Goal: Task Accomplishment & Management: Complete application form

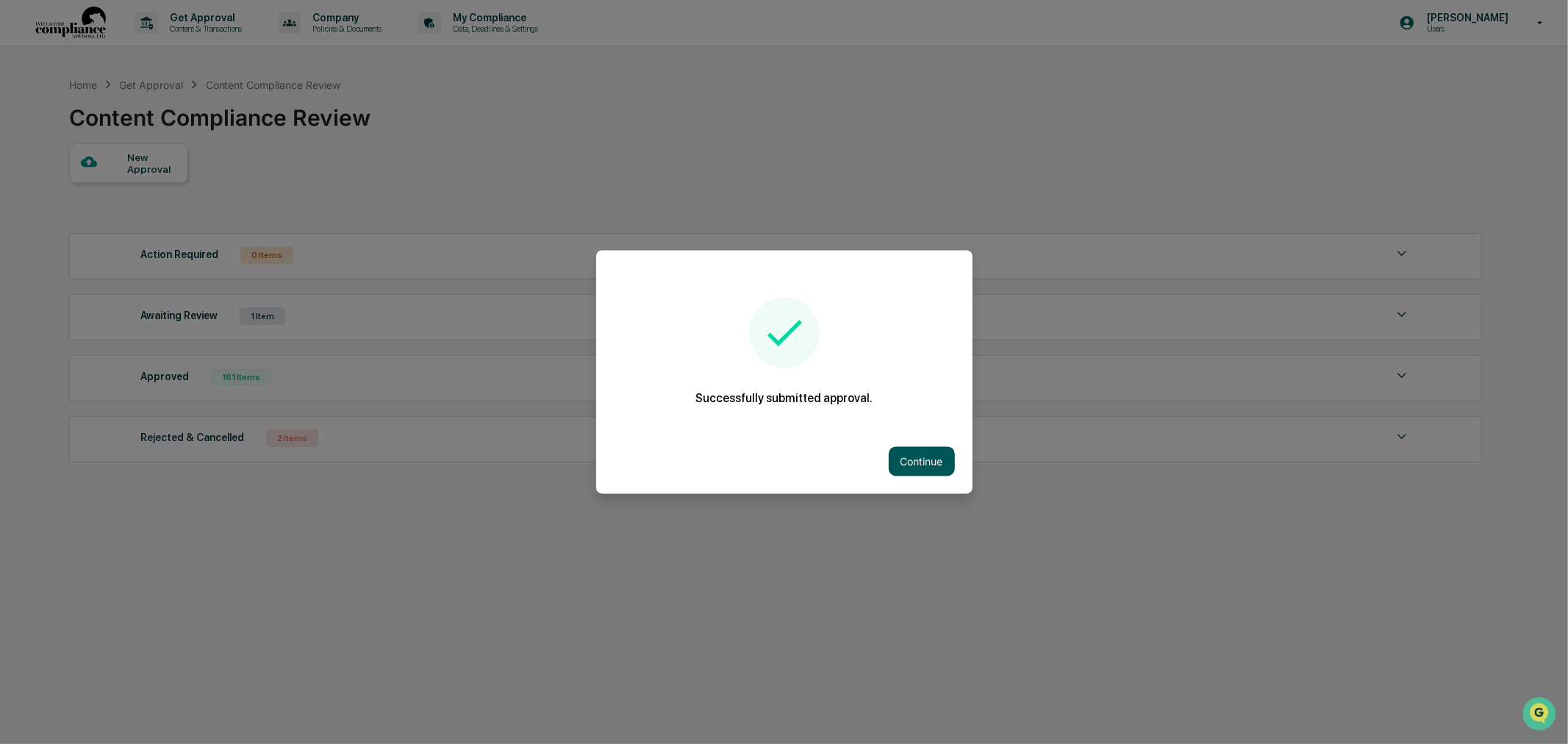
click at [893, 456] on button "Continue" at bounding box center [922, 462] width 66 height 30
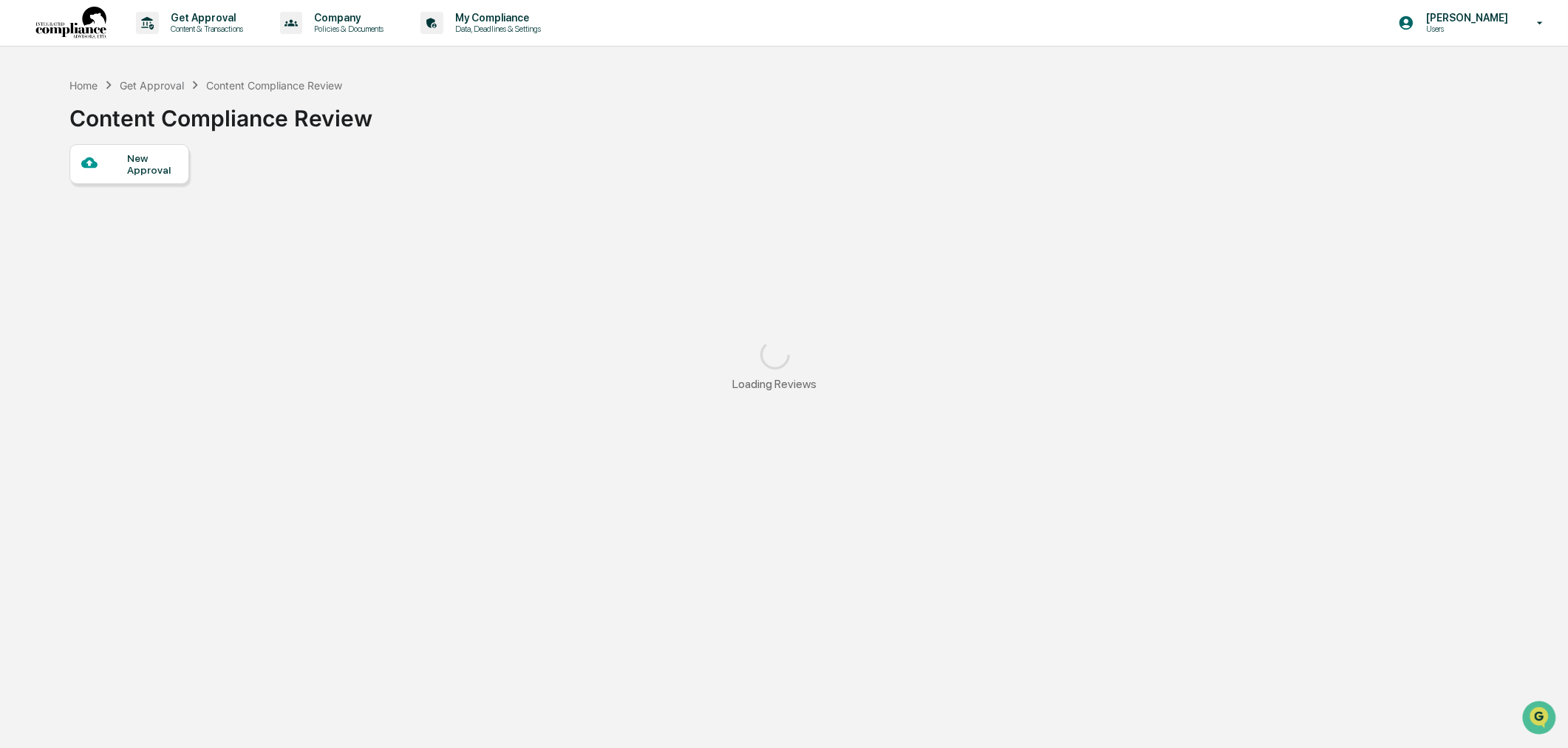
click at [157, 176] on div "New Approval" at bounding box center [151, 164] width 50 height 23
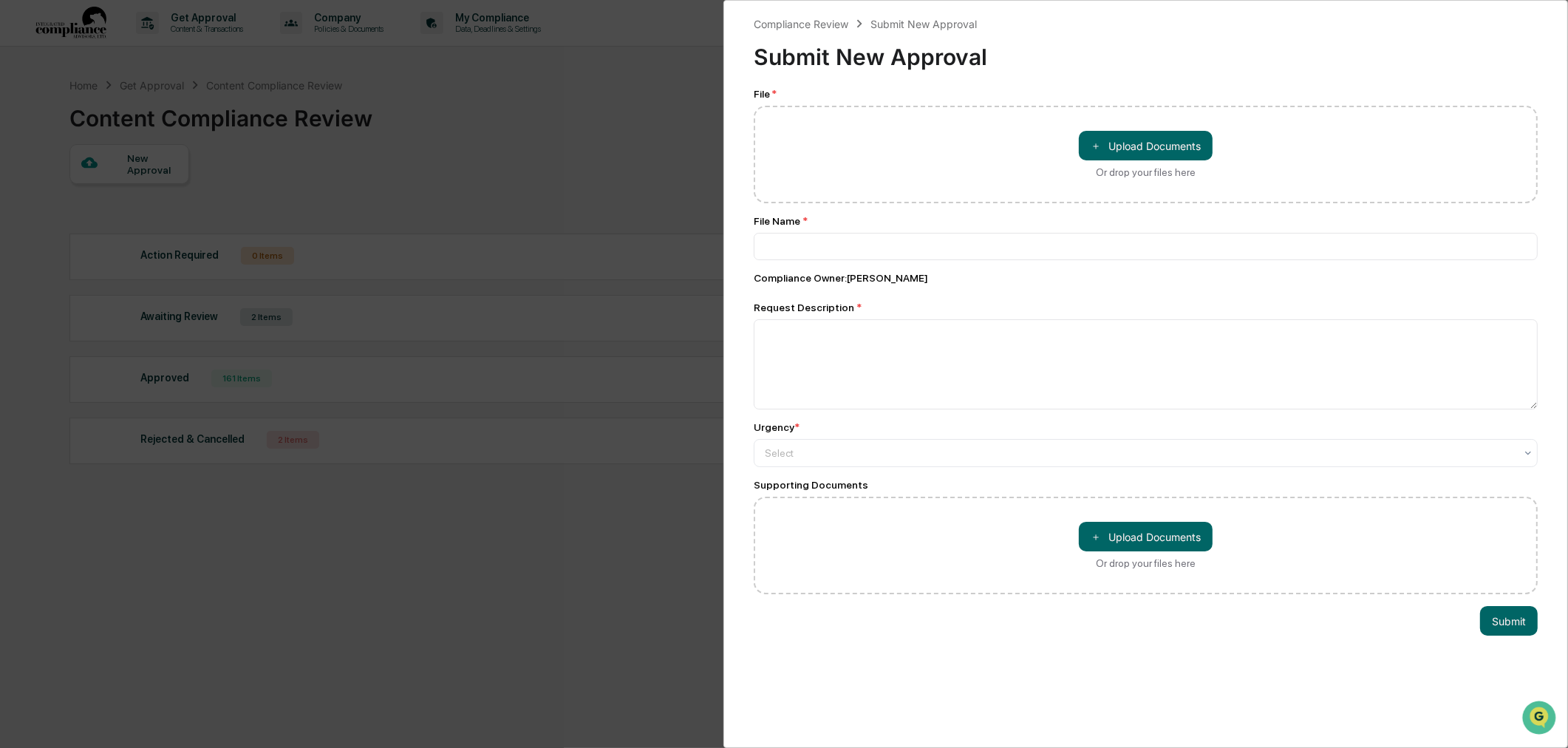
click at [1124, 121] on div "＋ Upload Documents Or drop your files here" at bounding box center [1146, 154] width 784 height 97
click at [1123, 126] on div "＋ Upload Documents Or drop your files here" at bounding box center [1146, 154] width 784 height 97
click at [1121, 133] on button "＋ Upload Documents" at bounding box center [1146, 145] width 133 height 30
type input "**********"
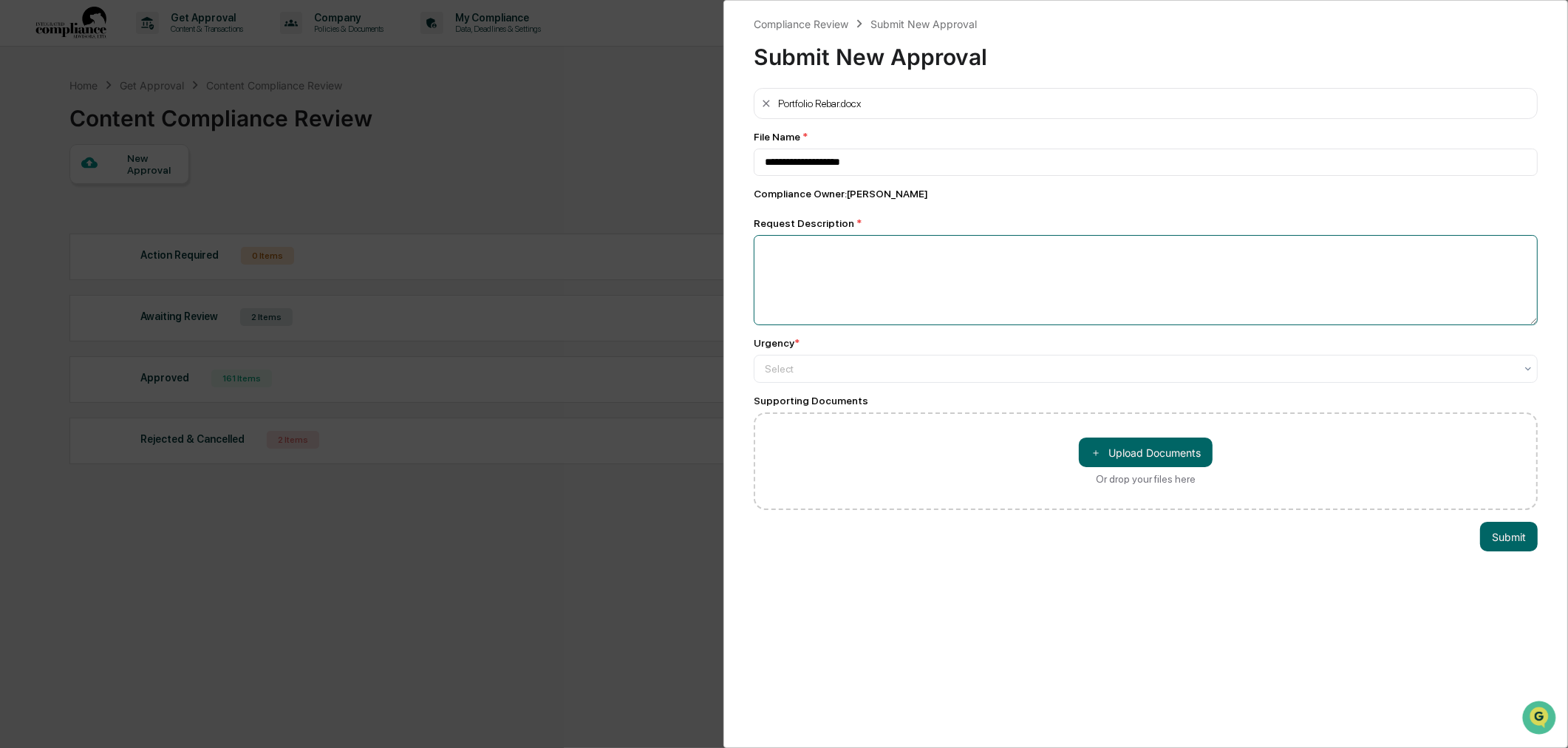
click at [940, 269] on textarea at bounding box center [1146, 280] width 784 height 90
type textarea "********"
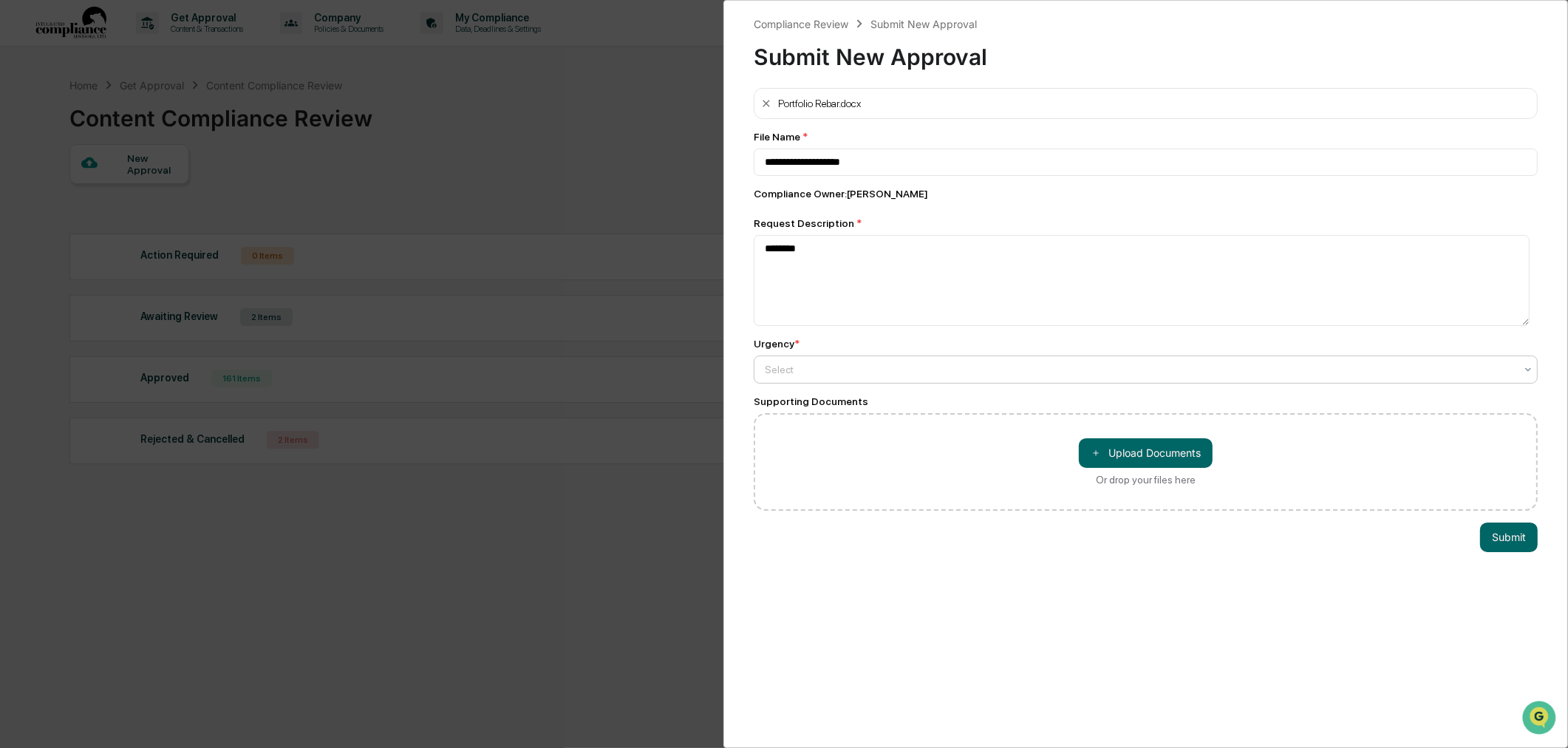
click at [845, 364] on div "Select" at bounding box center [1139, 369] width 765 height 21
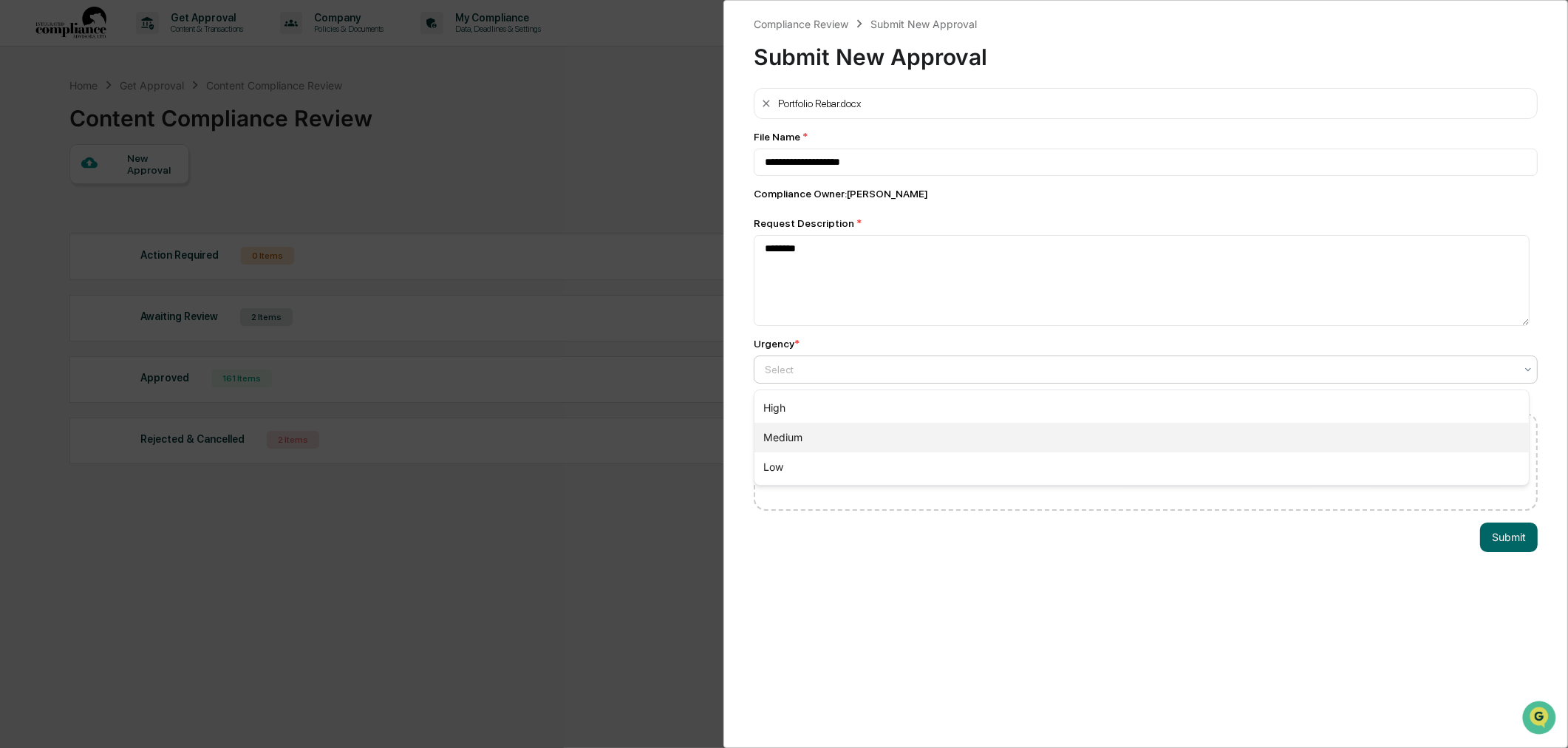
click at [831, 426] on div "Medium" at bounding box center [1142, 437] width 775 height 30
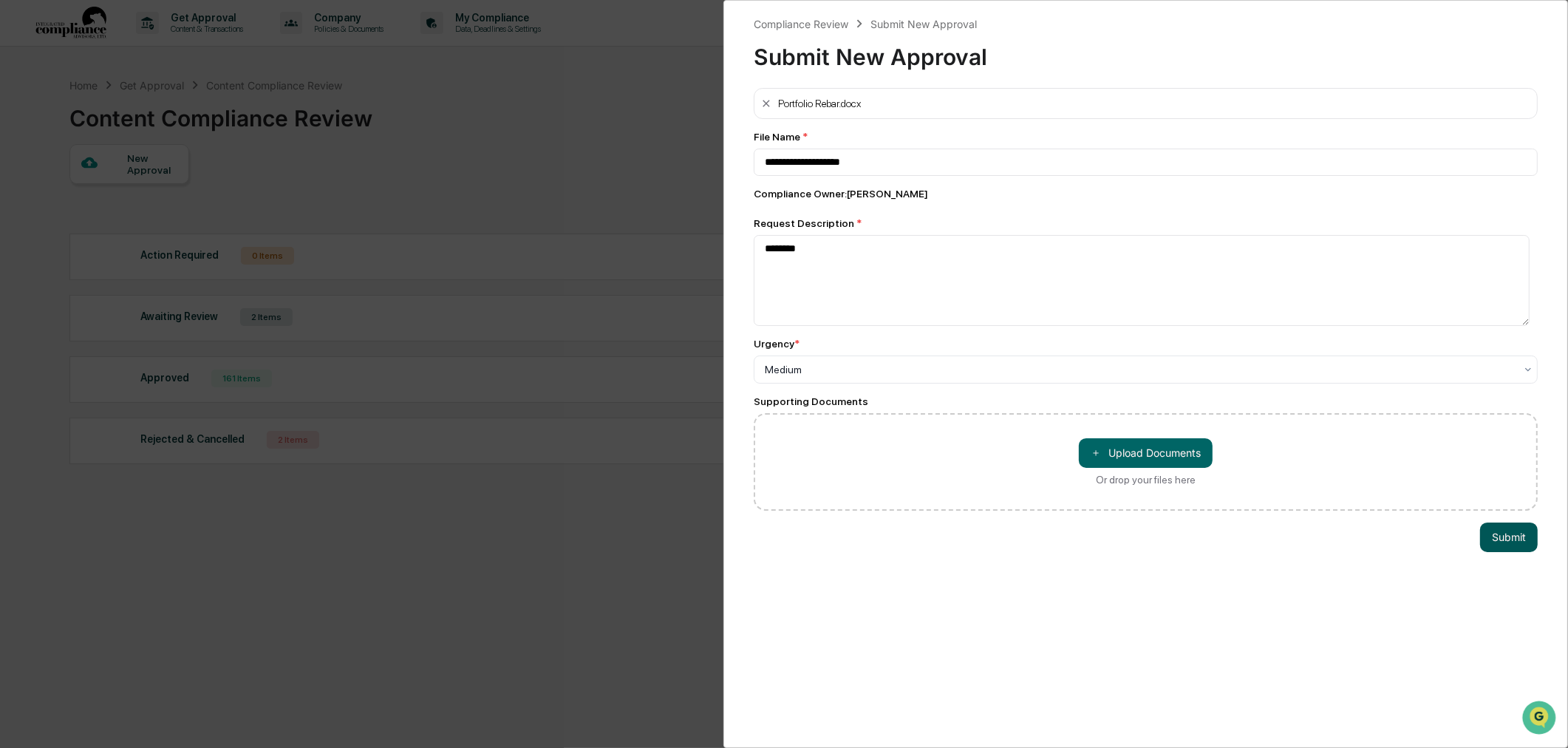
click at [1509, 527] on button "Submit" at bounding box center [1509, 537] width 58 height 30
